Goal: Go to known website

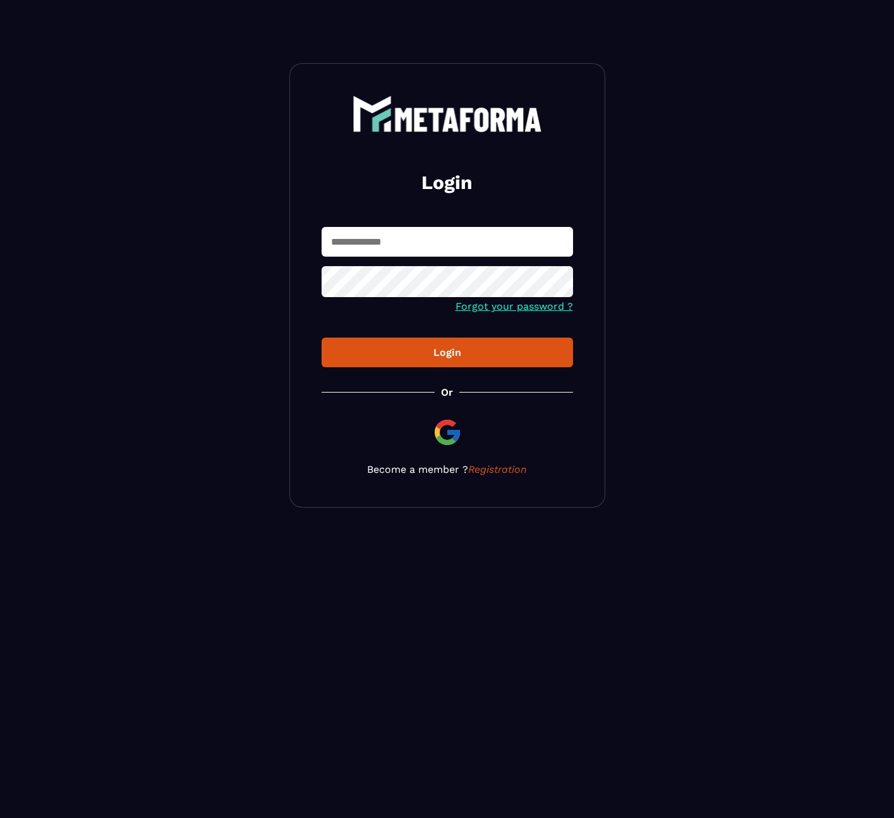
click at [449, 251] on input "text" at bounding box center [448, 242] width 252 height 30
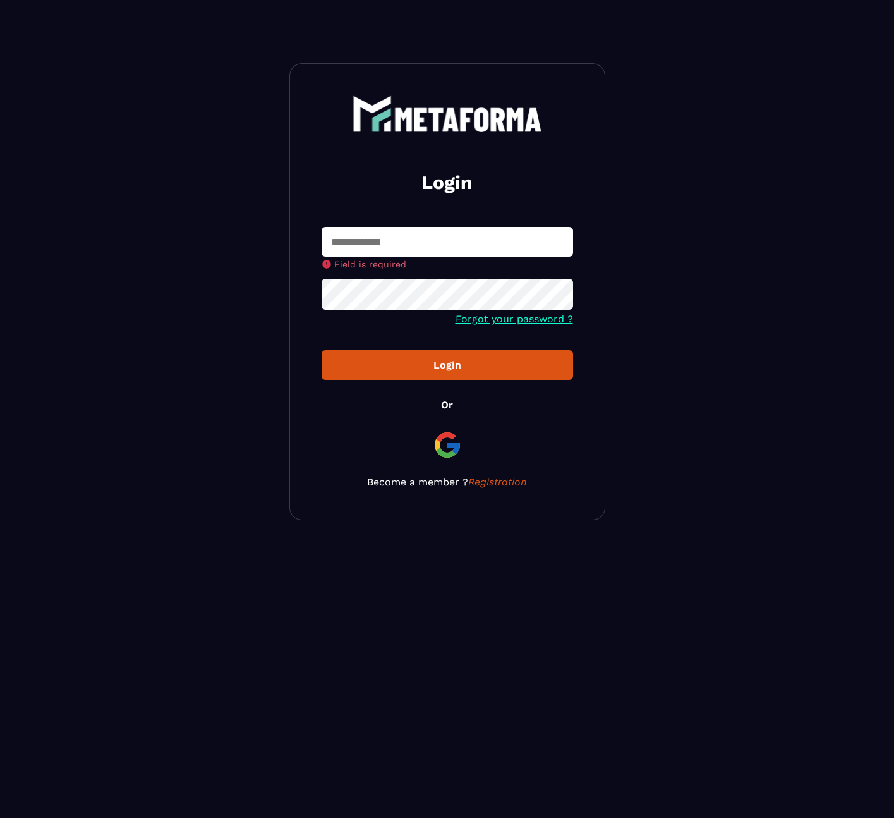
click at [444, 250] on input "text" at bounding box center [448, 242] width 252 height 30
type input "**********"
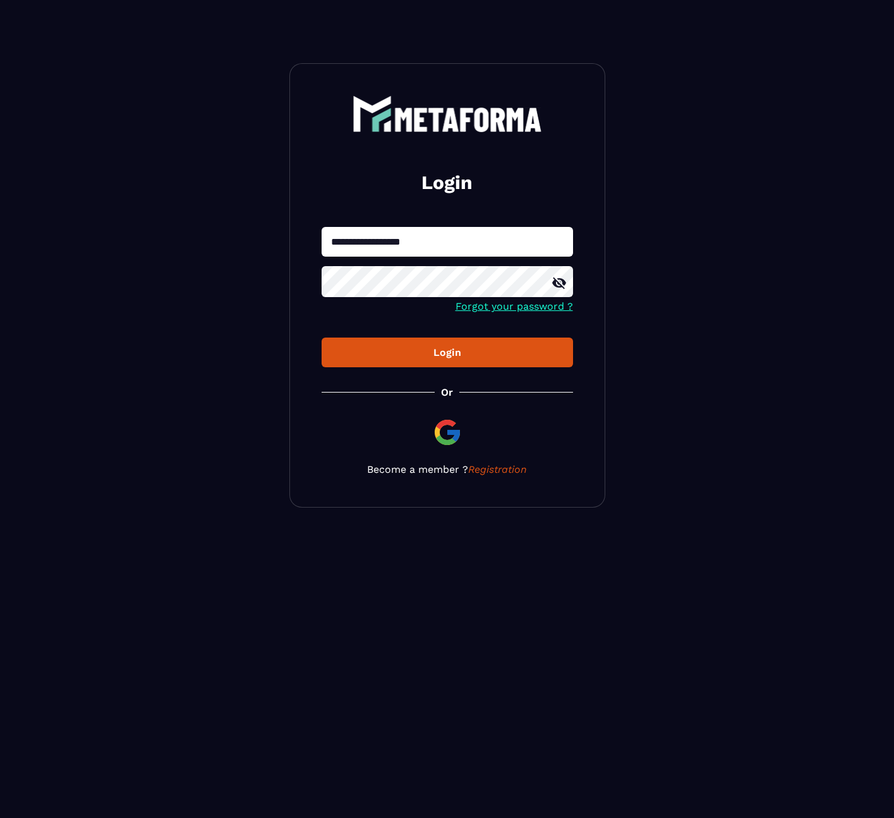
click at [559, 283] on icon at bounding box center [559, 283] width 15 height 15
click at [477, 353] on div "Login" at bounding box center [447, 352] width 231 height 12
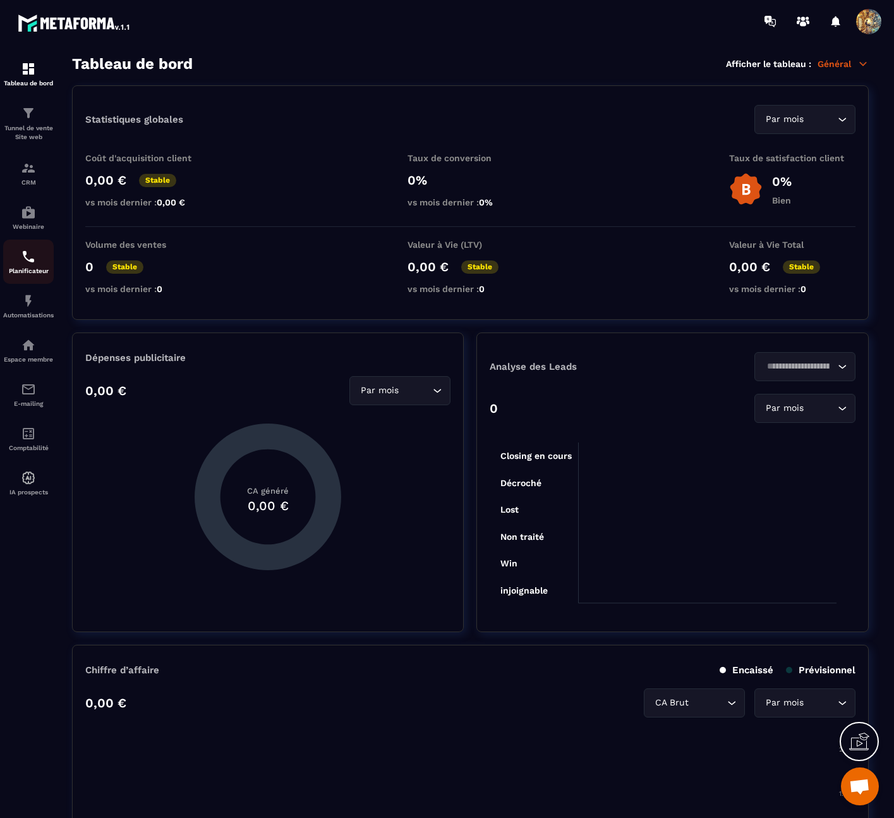
click at [33, 272] on p "Planificateur" at bounding box center [28, 270] width 51 height 7
